Goal: Transaction & Acquisition: Purchase product/service

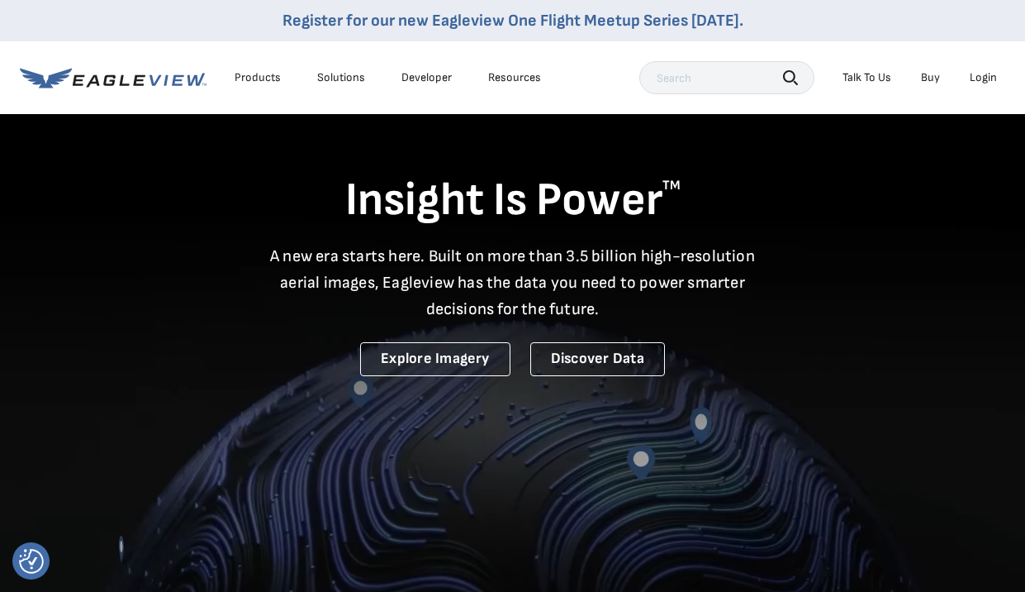
click at [986, 74] on div "Login" at bounding box center [983, 77] width 27 height 15
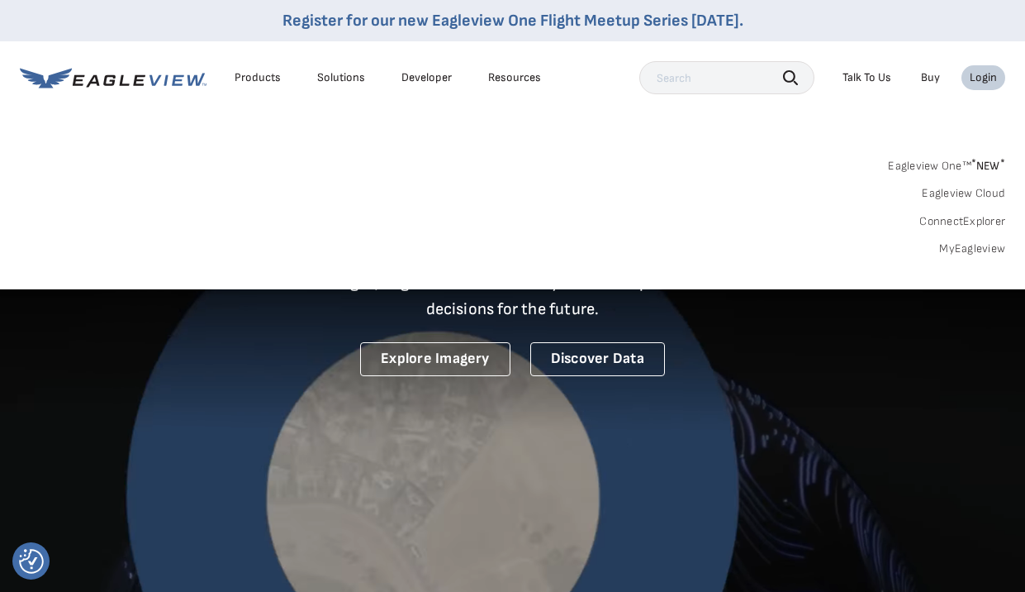
click at [982, 248] on link "MyEagleview" at bounding box center [972, 248] width 66 height 15
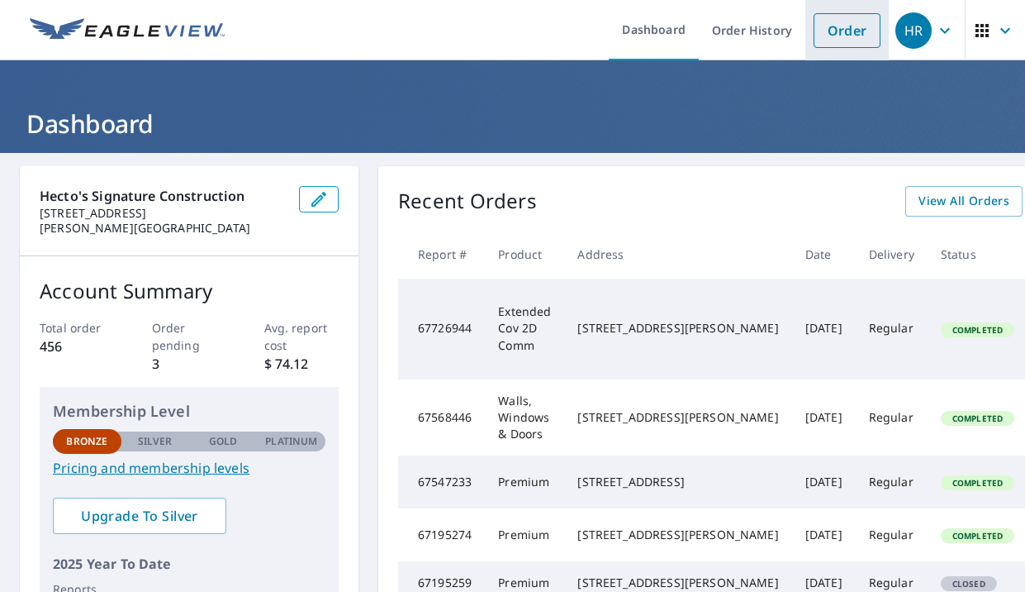
click at [844, 30] on link "Order" at bounding box center [847, 30] width 67 height 35
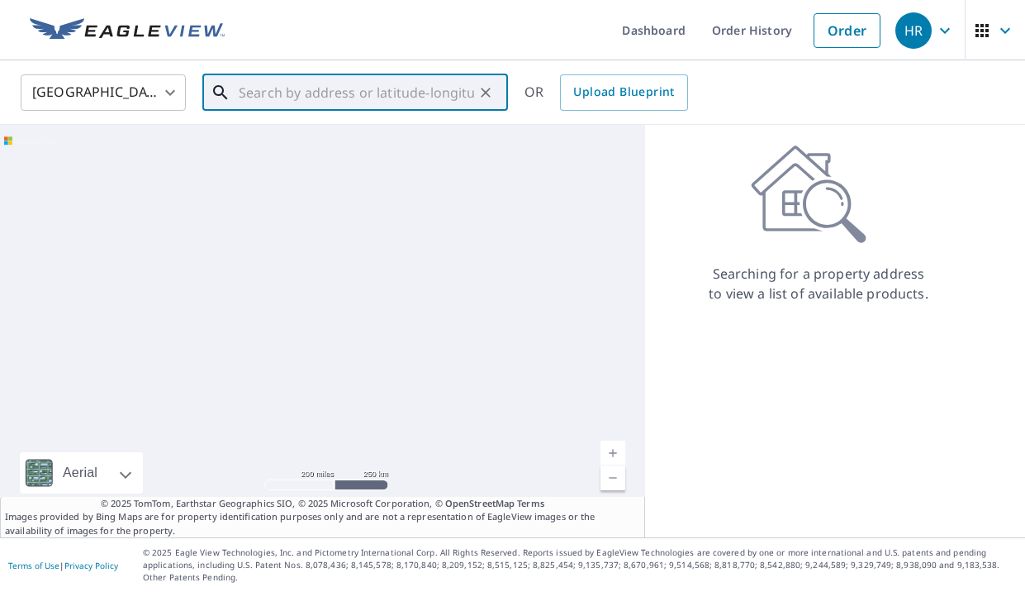
click at [312, 101] on input "text" at bounding box center [356, 92] width 235 height 46
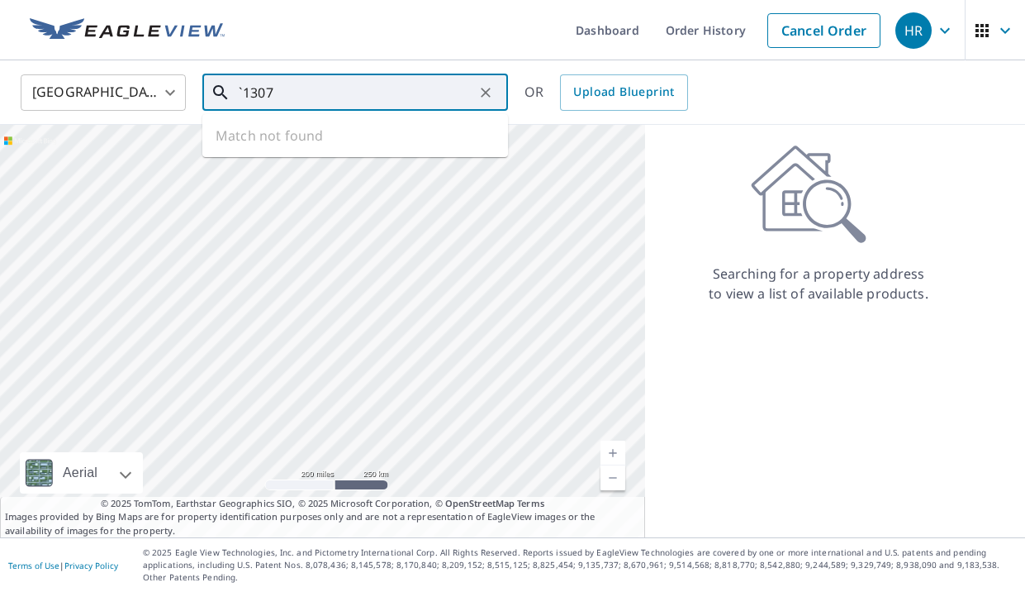
click at [312, 102] on input "`1307" at bounding box center [356, 92] width 235 height 46
type input "`"
click at [312, 102] on input "1307" at bounding box center [356, 92] width 235 height 46
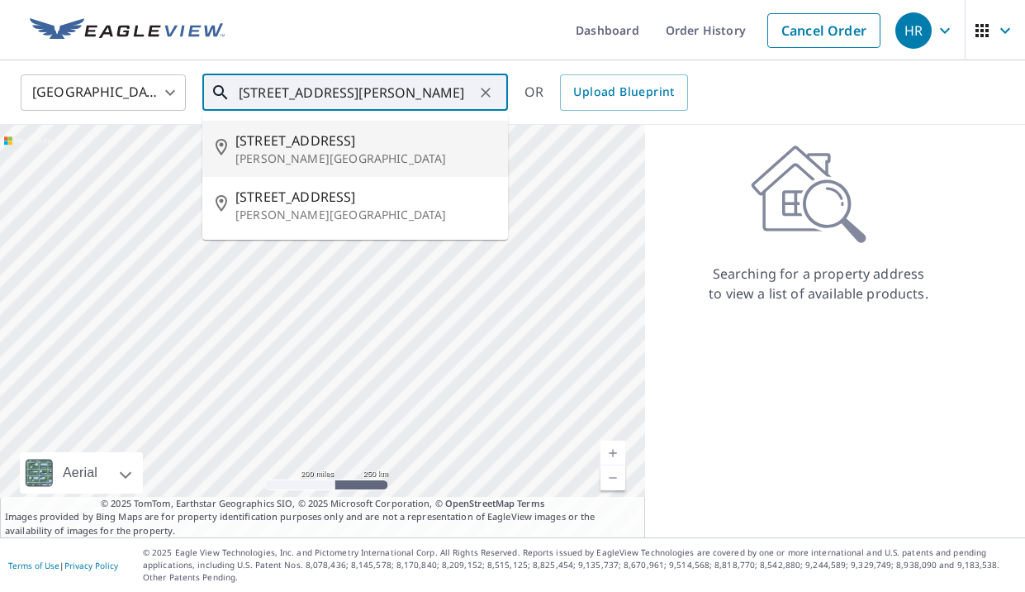
click at [383, 139] on span "[STREET_ADDRESS]" at bounding box center [364, 141] width 259 height 20
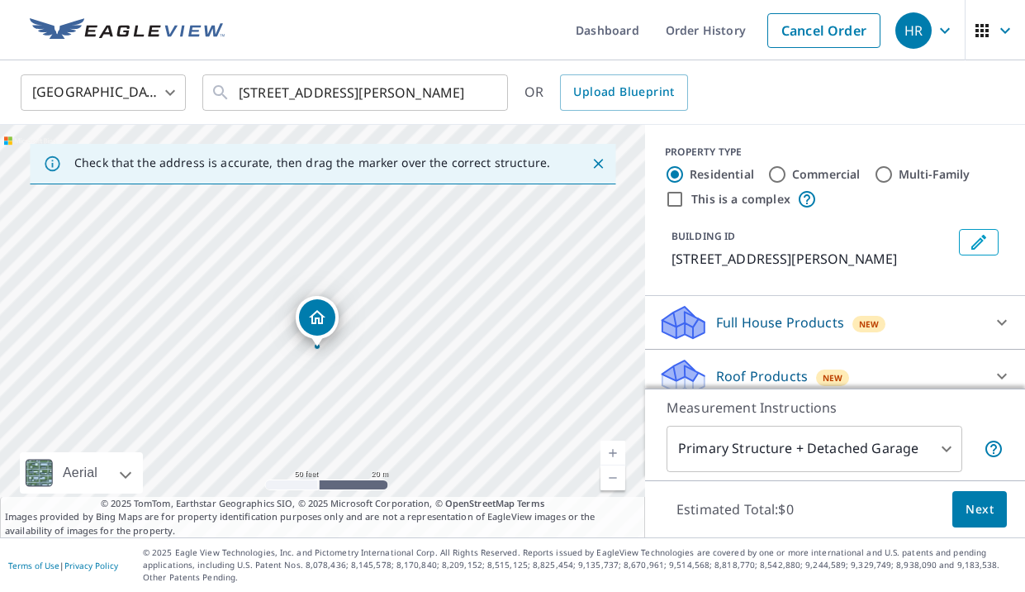
drag, startPoint x: 261, startPoint y: 369, endPoint x: 264, endPoint y: 346, distance: 23.4
click at [264, 346] on div "[STREET_ADDRESS][PERSON_NAME]" at bounding box center [322, 331] width 645 height 412
click at [599, 162] on icon "Close" at bounding box center [598, 164] width 10 height 10
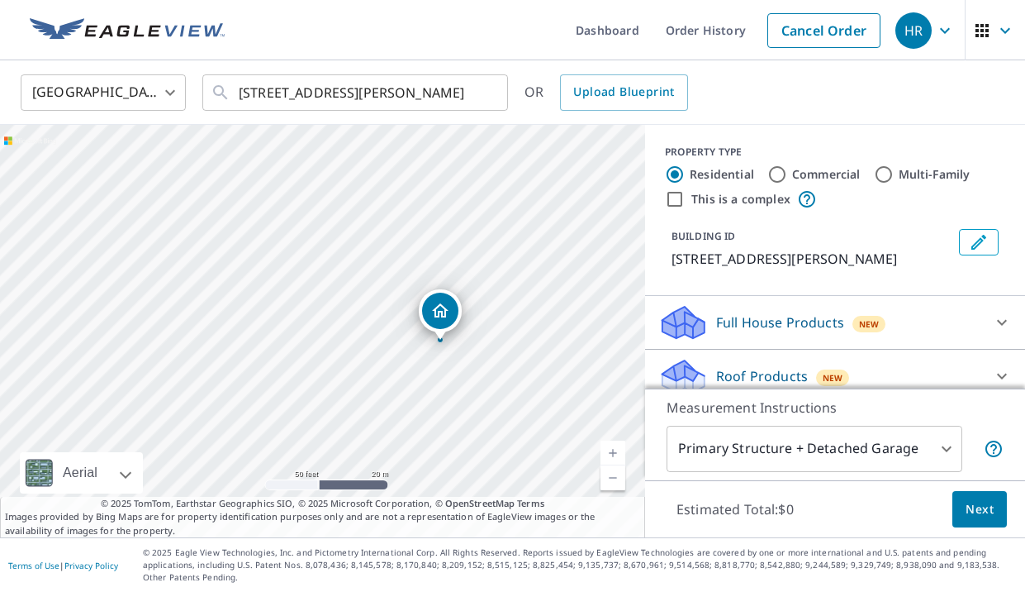
drag, startPoint x: 502, startPoint y: 321, endPoint x: 620, endPoint y: 327, distance: 117.5
click at [620, 327] on div "[STREET_ADDRESS][PERSON_NAME]" at bounding box center [322, 331] width 645 height 412
drag, startPoint x: 312, startPoint y: 297, endPoint x: 272, endPoint y: 340, distance: 59.0
click at [271, 340] on div "[STREET_ADDRESS][PERSON_NAME]" at bounding box center [322, 331] width 645 height 412
drag, startPoint x: 349, startPoint y: 395, endPoint x: 310, endPoint y: 121, distance: 277.1
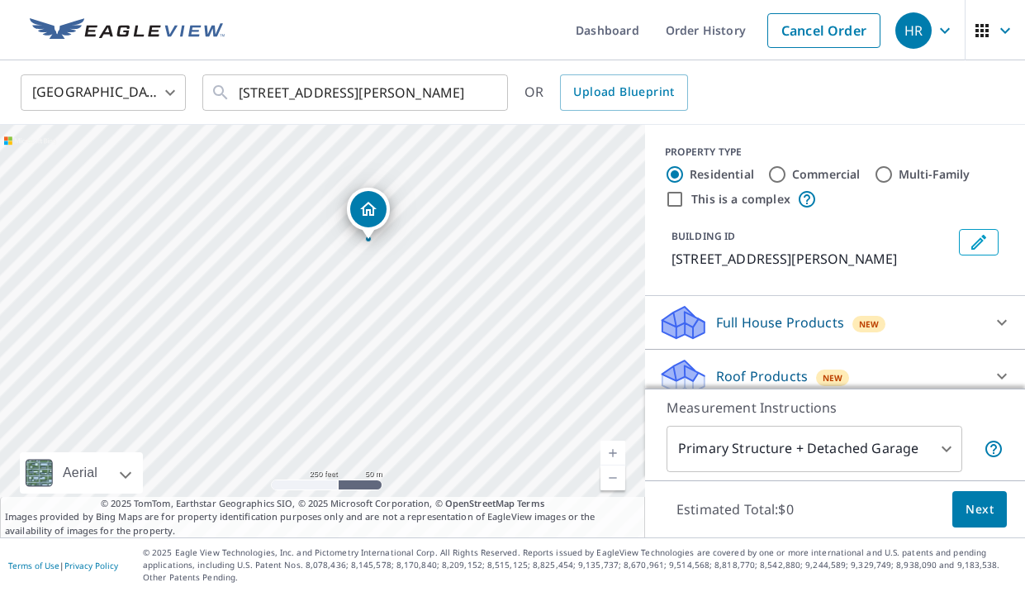
click at [311, 121] on div "United States US ​ [STREET_ADDRESS][PERSON_NAME] ​ OR Upload Blueprint [STREET_…" at bounding box center [512, 298] width 1025 height 477
click at [70, 278] on div "[STREET_ADDRESS][PERSON_NAME]" at bounding box center [322, 331] width 645 height 412
click at [392, 88] on input "[STREET_ADDRESS][PERSON_NAME]" at bounding box center [356, 92] width 235 height 46
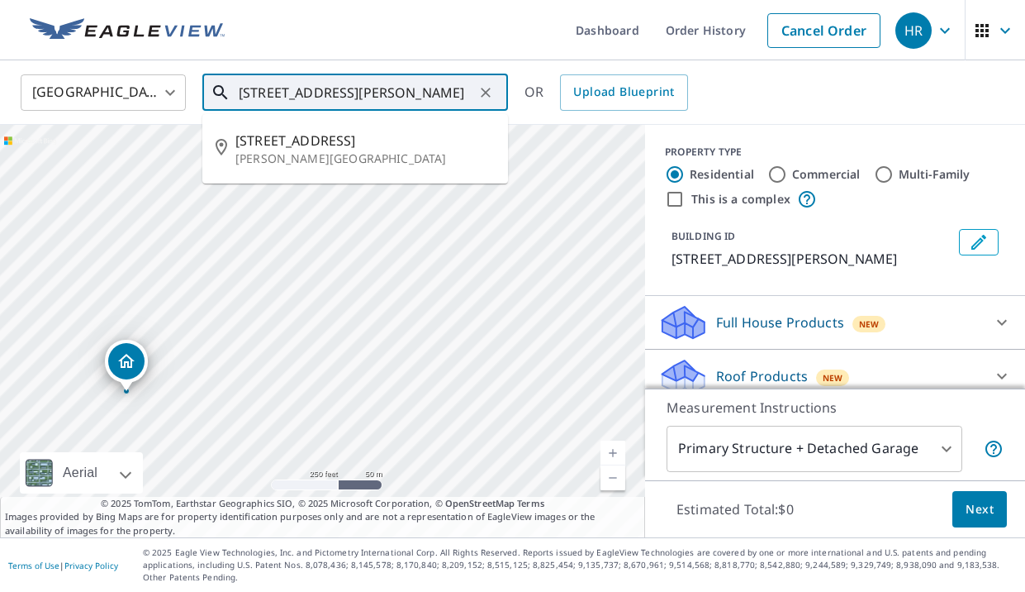
click at [269, 99] on input "[STREET_ADDRESS][PERSON_NAME]" at bounding box center [356, 92] width 235 height 46
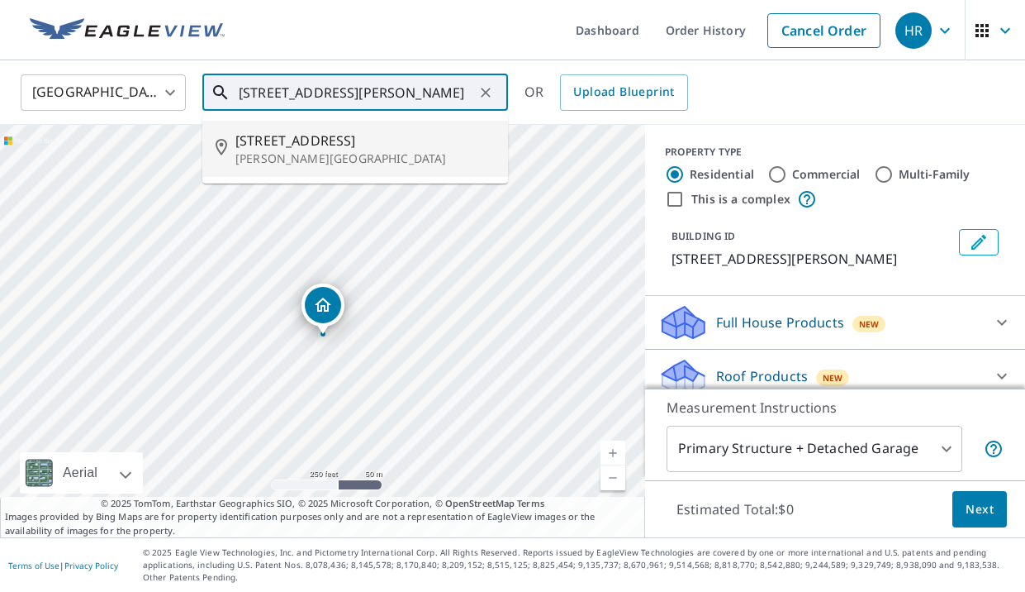
drag, startPoint x: 471, startPoint y: 87, endPoint x: 293, endPoint y: 89, distance: 177.7
click at [293, 89] on input "[STREET_ADDRESS][PERSON_NAME]" at bounding box center [356, 92] width 235 height 46
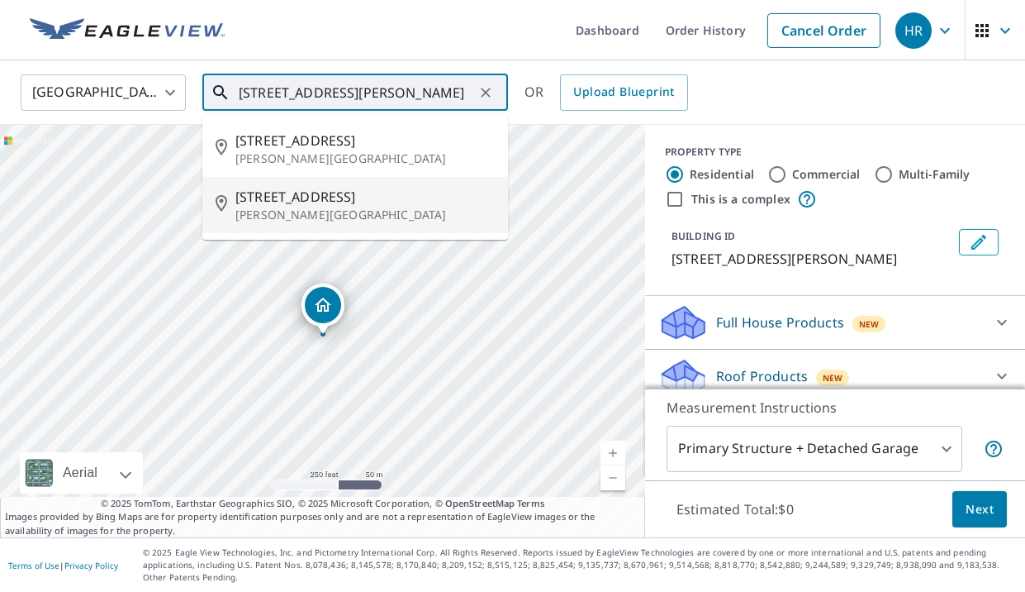
click at [373, 210] on p "[PERSON_NAME][GEOGRAPHIC_DATA]" at bounding box center [364, 215] width 259 height 17
type input "[STREET_ADDRESS][PERSON_NAME]"
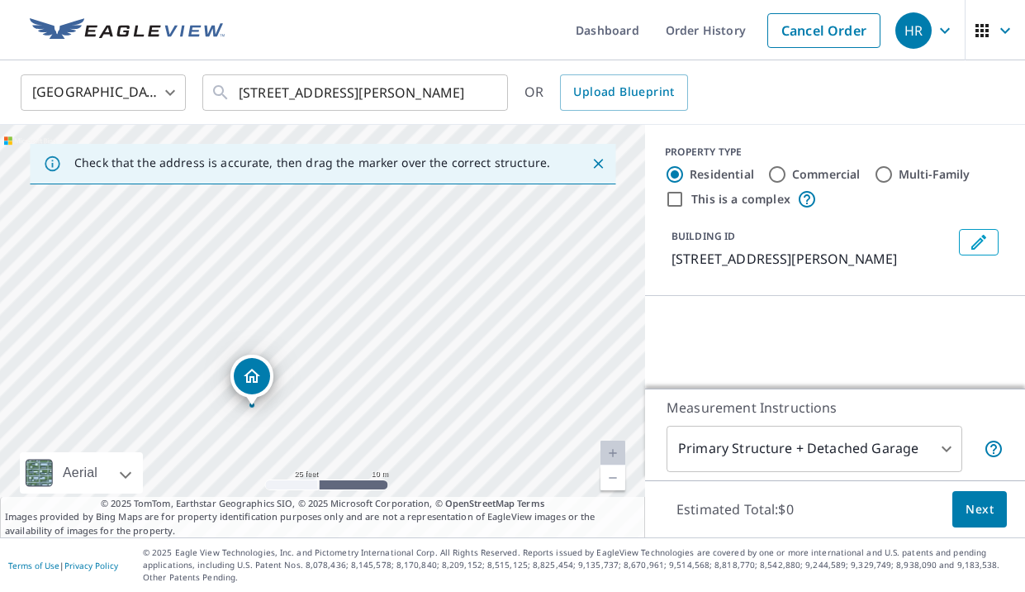
drag, startPoint x: 282, startPoint y: 367, endPoint x: 299, endPoint y: 128, distance: 239.4
click at [301, 126] on div "[STREET_ADDRESS][PERSON_NAME]" at bounding box center [322, 331] width 645 height 412
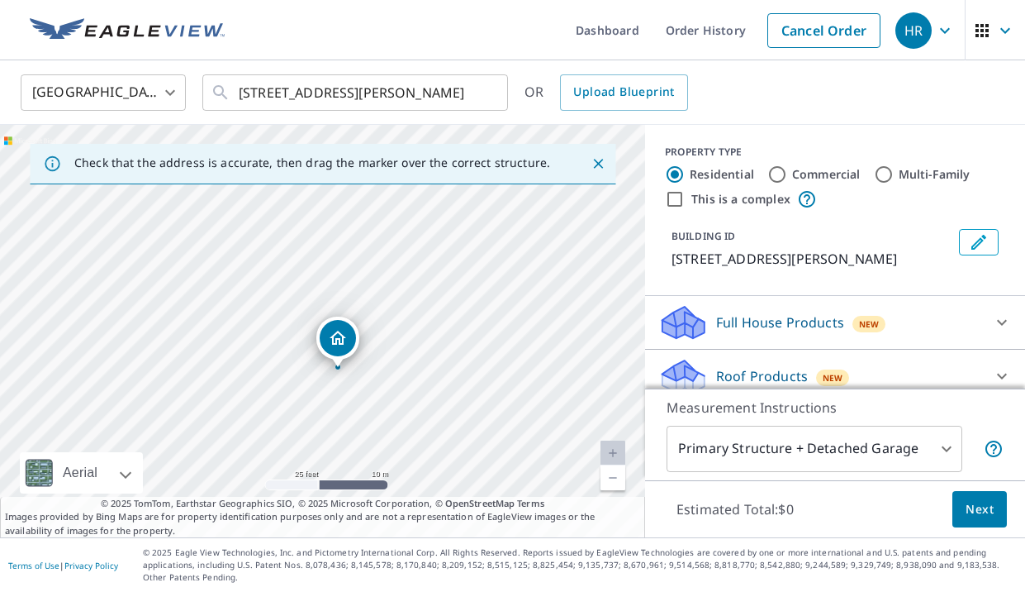
drag, startPoint x: 431, startPoint y: 431, endPoint x: 446, endPoint y: 464, distance: 36.2
click at [446, 464] on div "[STREET_ADDRESS][PERSON_NAME]" at bounding box center [322, 331] width 645 height 412
click at [848, 454] on body "HR HR Dashboard Order History Cancel Order HR United States US ​ [STREET_ADDRES…" at bounding box center [512, 296] width 1025 height 592
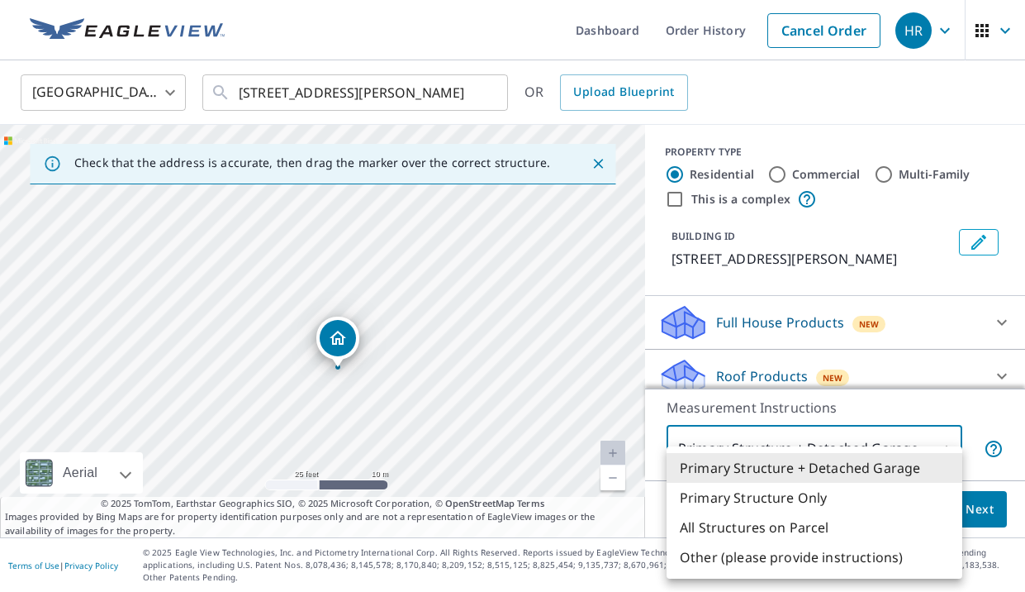
click at [848, 493] on li "Primary Structure Only" at bounding box center [815, 498] width 296 height 30
type input "2"
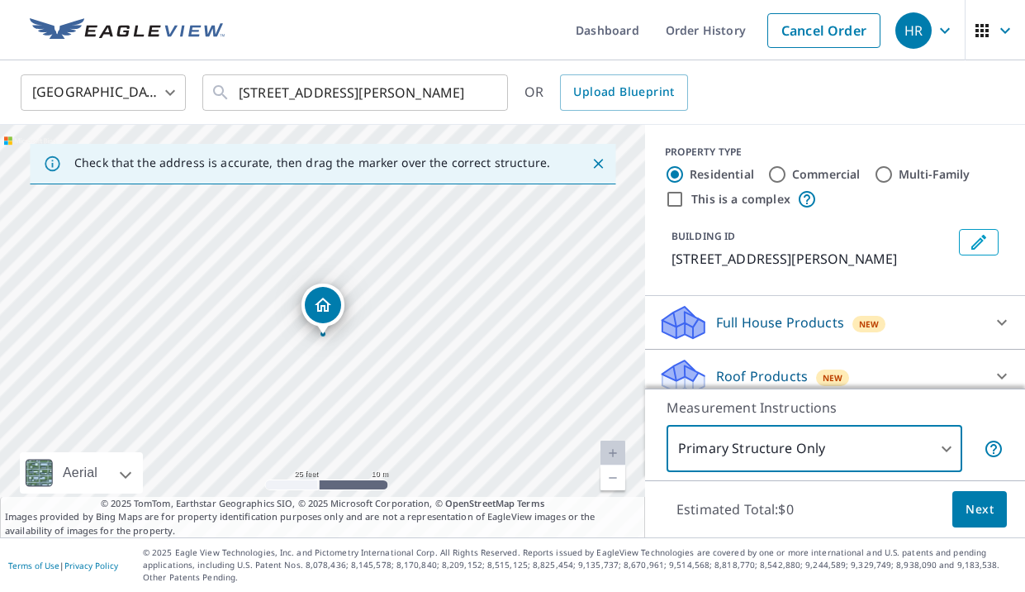
click at [969, 520] on span "Next" at bounding box center [980, 509] width 28 height 21
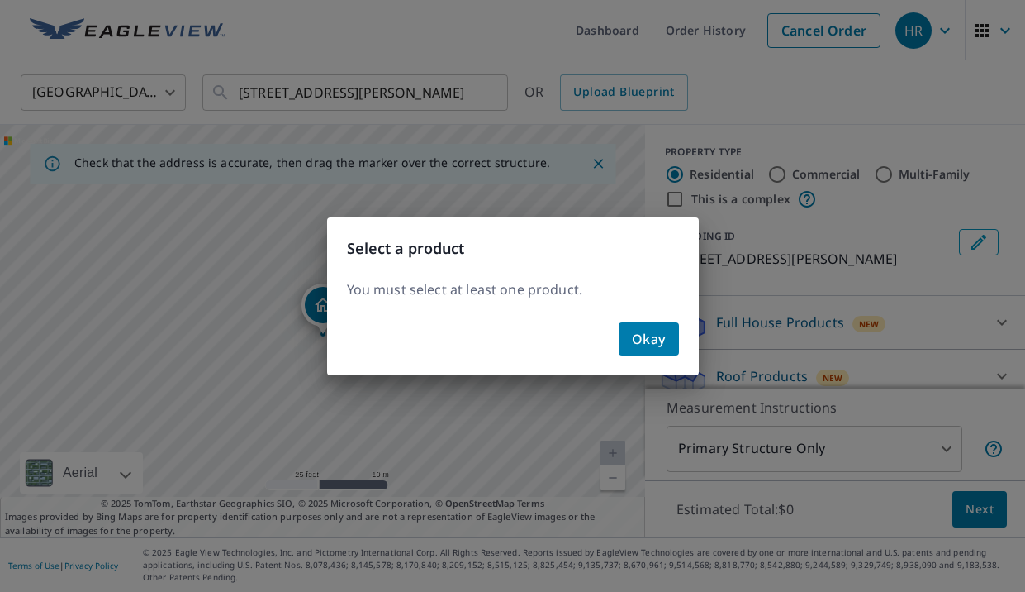
click at [616, 338] on div "Okay" at bounding box center [513, 345] width 372 height 59
click at [650, 327] on span "Okay" at bounding box center [649, 338] width 34 height 23
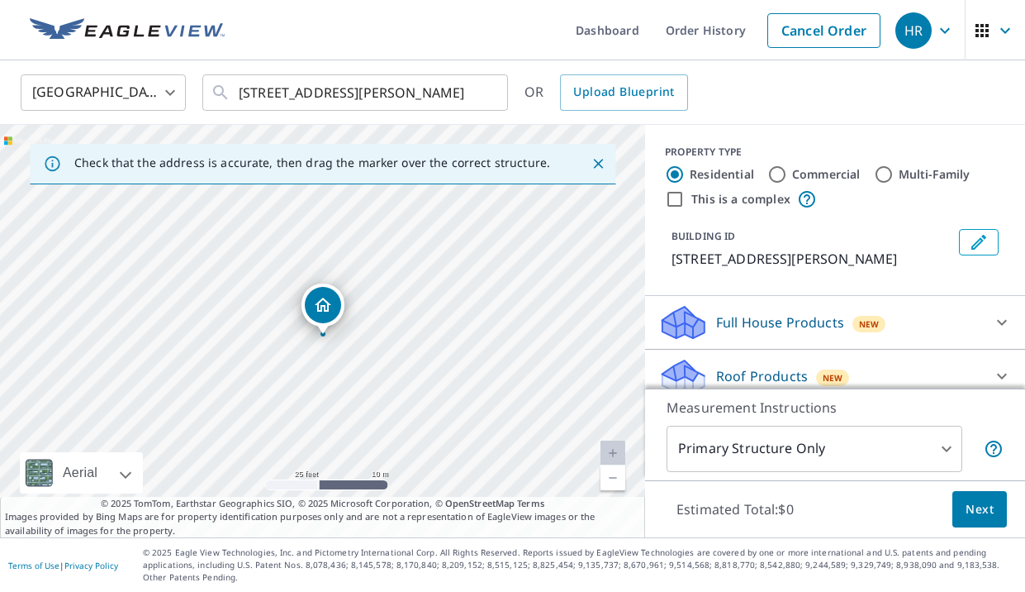
scroll to position [110, 0]
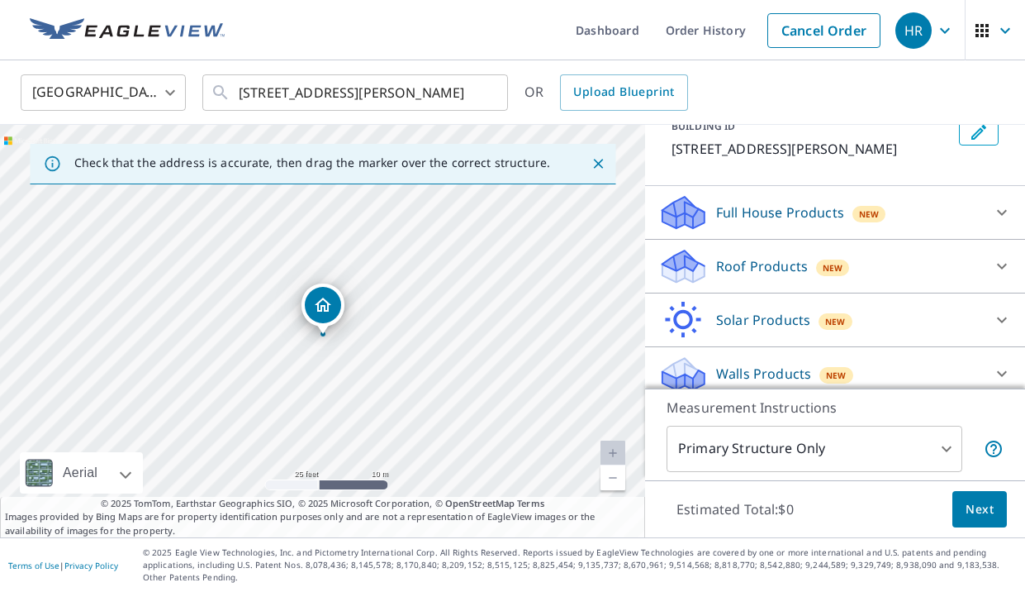
click at [992, 264] on icon at bounding box center [1002, 266] width 20 height 20
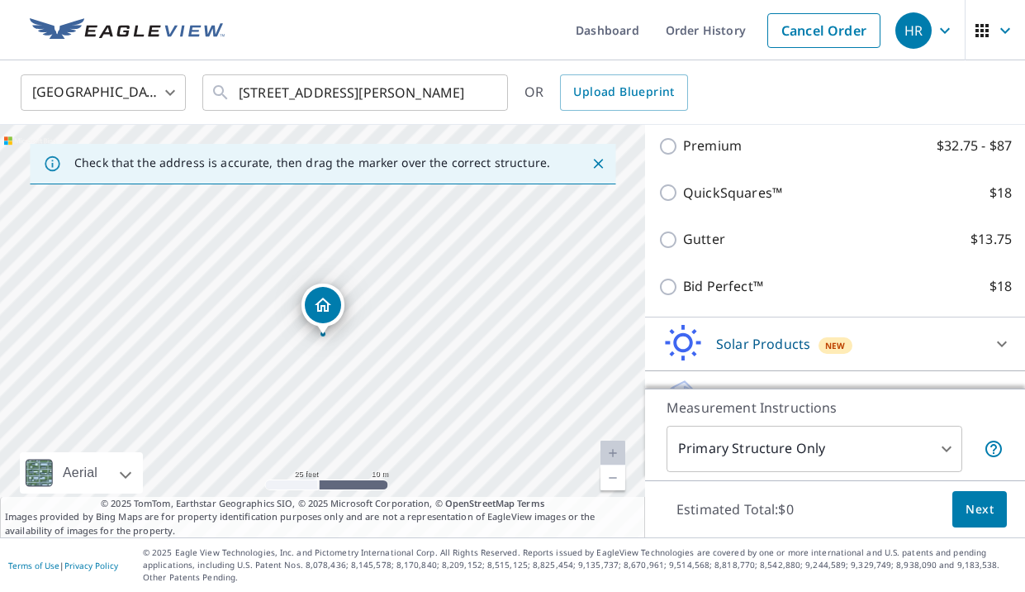
scroll to position [277, 0]
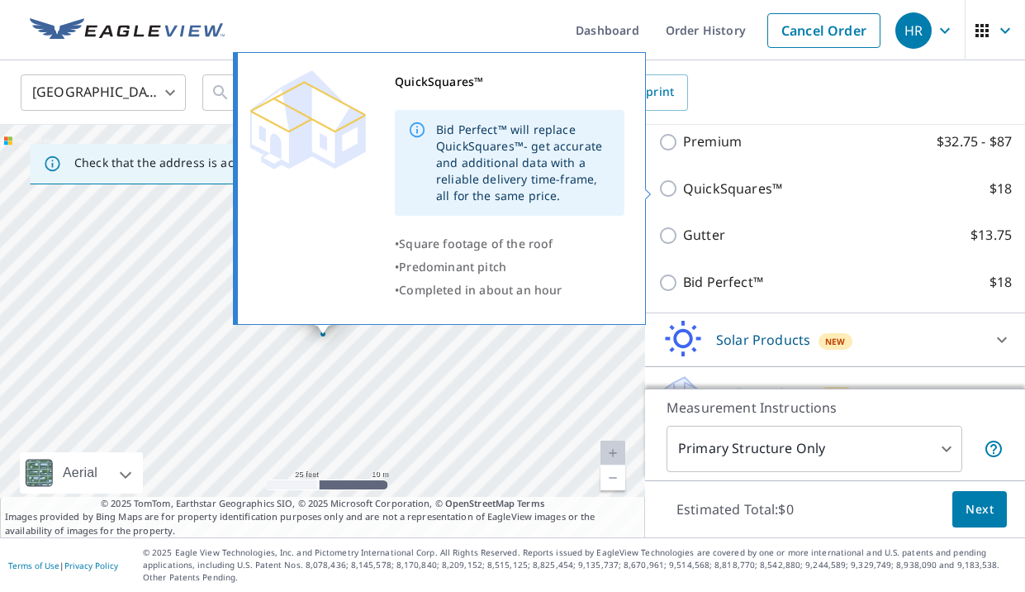
click at [758, 194] on p "QuickSquares™" at bounding box center [732, 188] width 99 height 21
click at [683, 194] on input "QuickSquares™ $18" at bounding box center [671, 188] width 25 height 20
checkbox input "true"
type input "1"
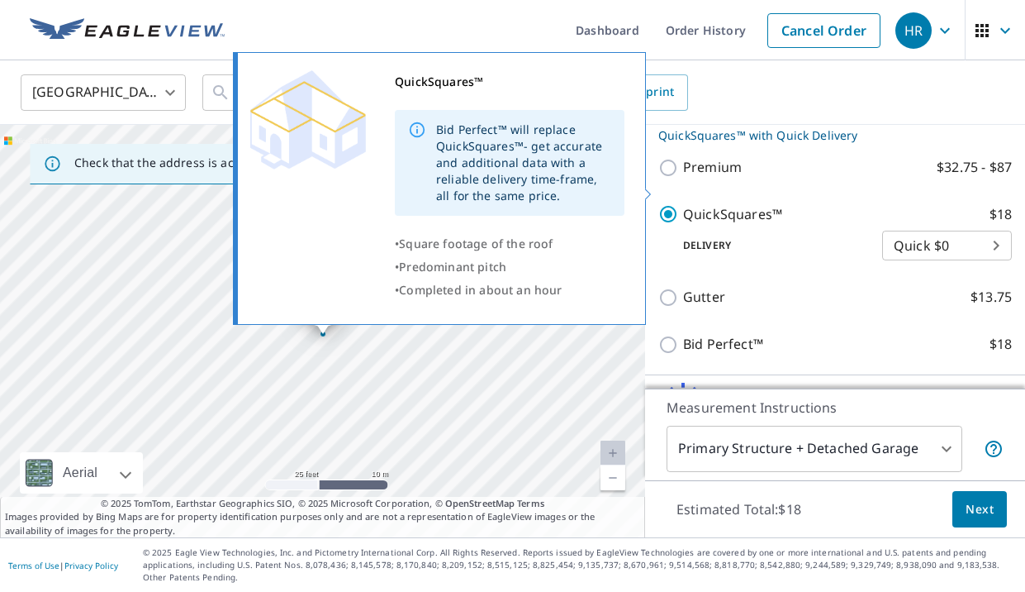
scroll to position [302, 0]
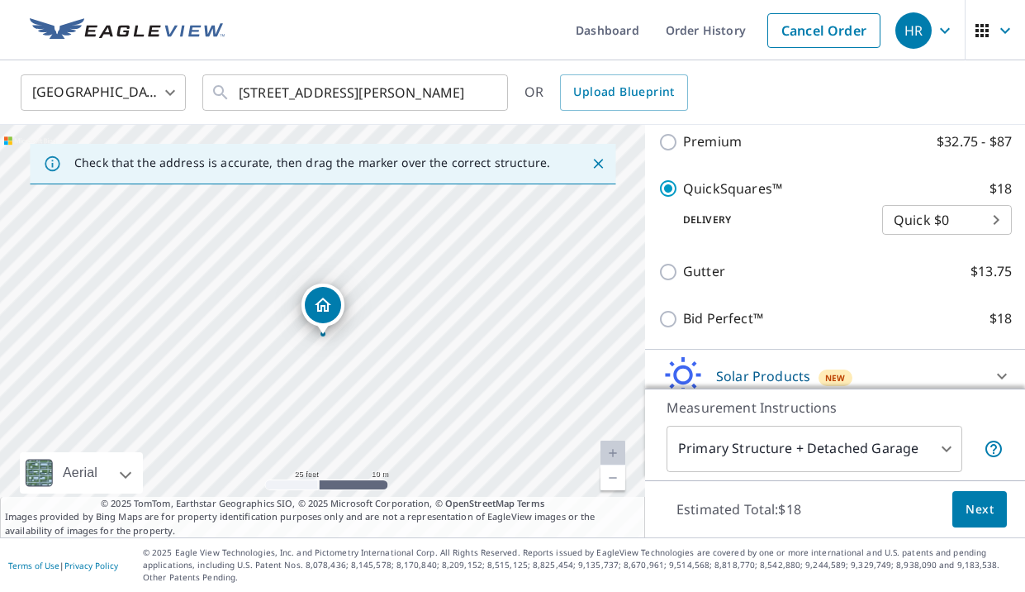
click at [1009, 522] on div "Estimated Total: $18 Next" at bounding box center [835, 509] width 380 height 58
click at [990, 518] on span "Next" at bounding box center [980, 509] width 28 height 21
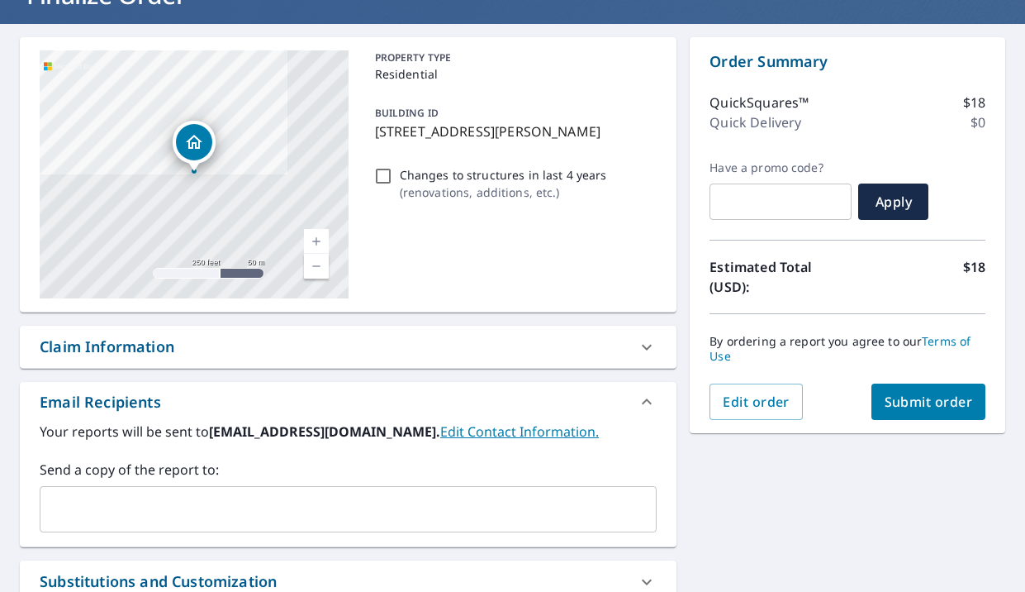
scroll to position [135, 0]
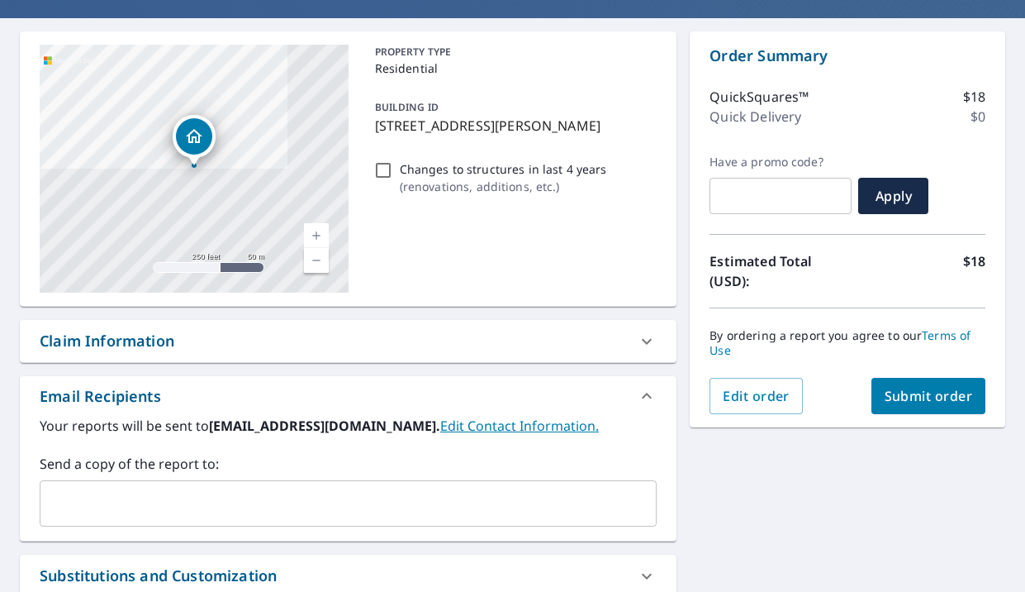
click at [938, 391] on span "Submit order" at bounding box center [929, 396] width 88 height 18
